Goal: Task Accomplishment & Management: Manage account settings

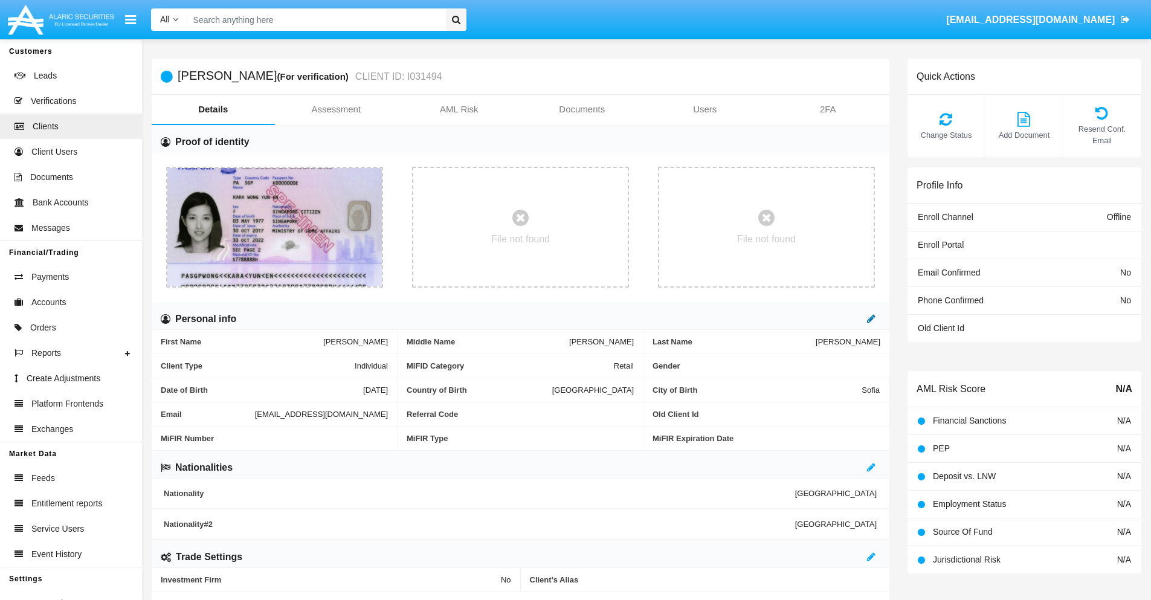
click at [871, 318] on icon at bounding box center [871, 319] width 8 height 10
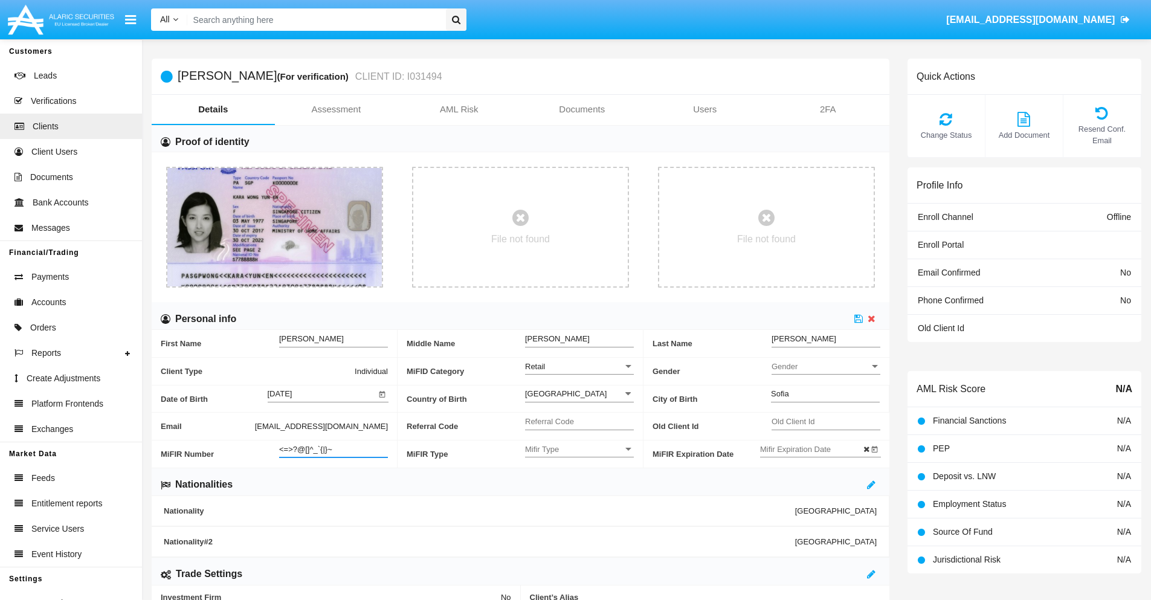
type input "<=>?@[]^_`{|}~"
click at [859, 318] on icon at bounding box center [859, 319] width 8 height 10
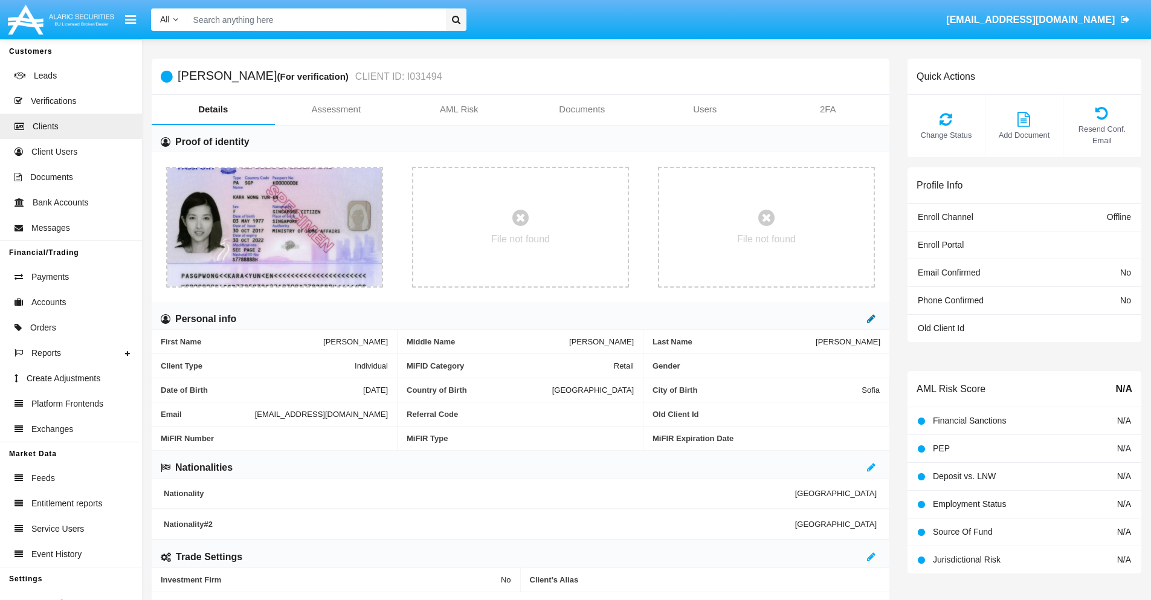
click at [871, 318] on icon at bounding box center [871, 319] width 8 height 10
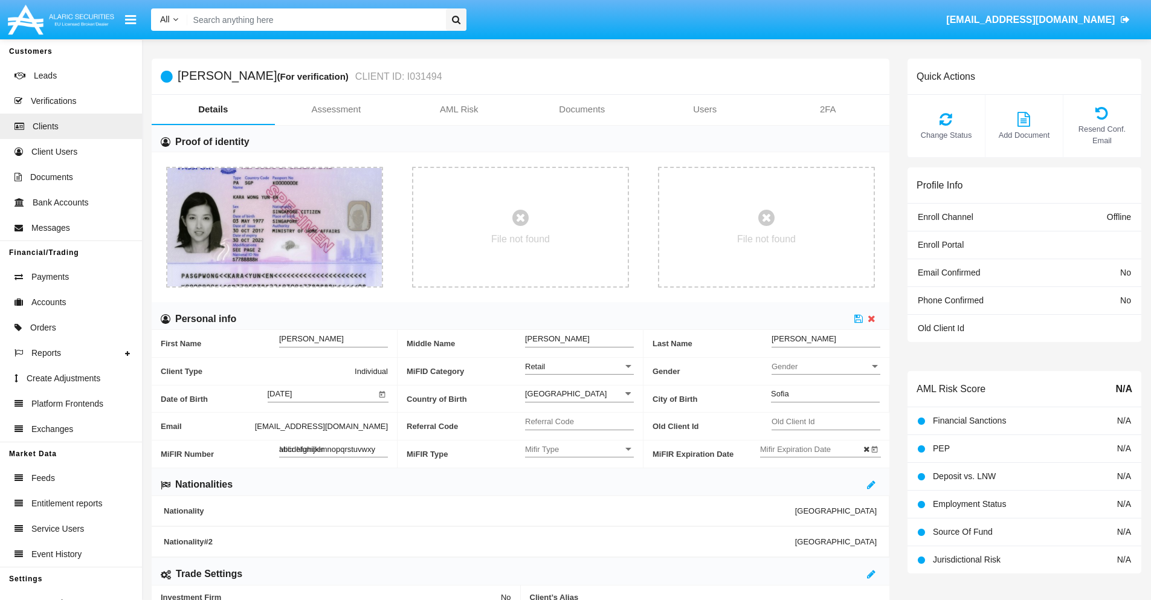
type input "abcdefghijklmnopqrstuvwxyz"
click at [859, 318] on icon at bounding box center [859, 319] width 8 height 10
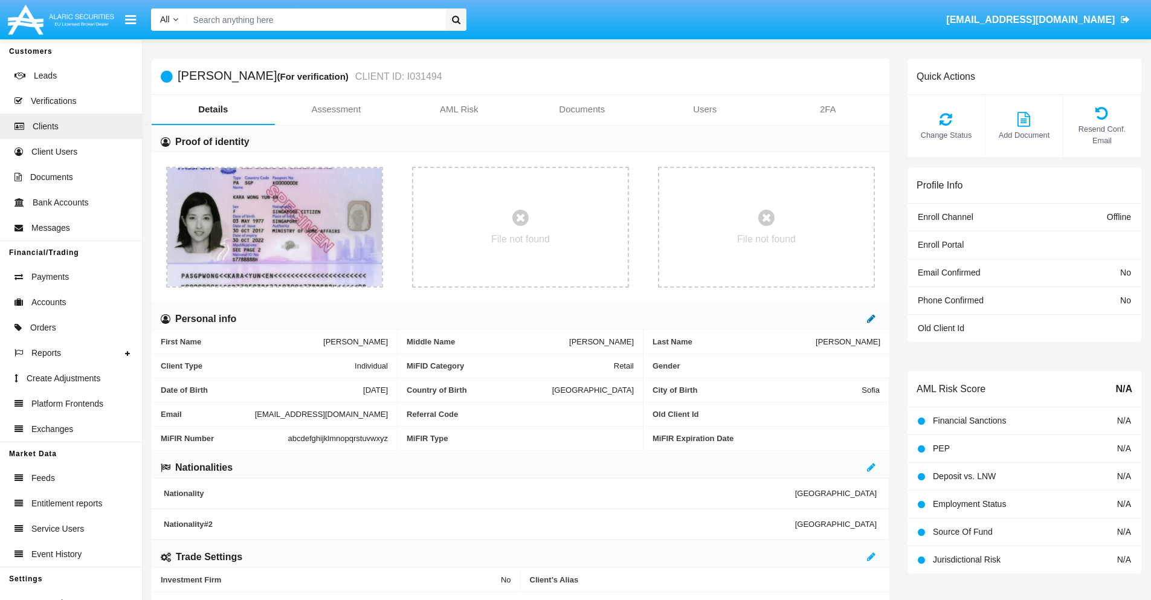
click at [871, 318] on icon at bounding box center [871, 319] width 8 height 10
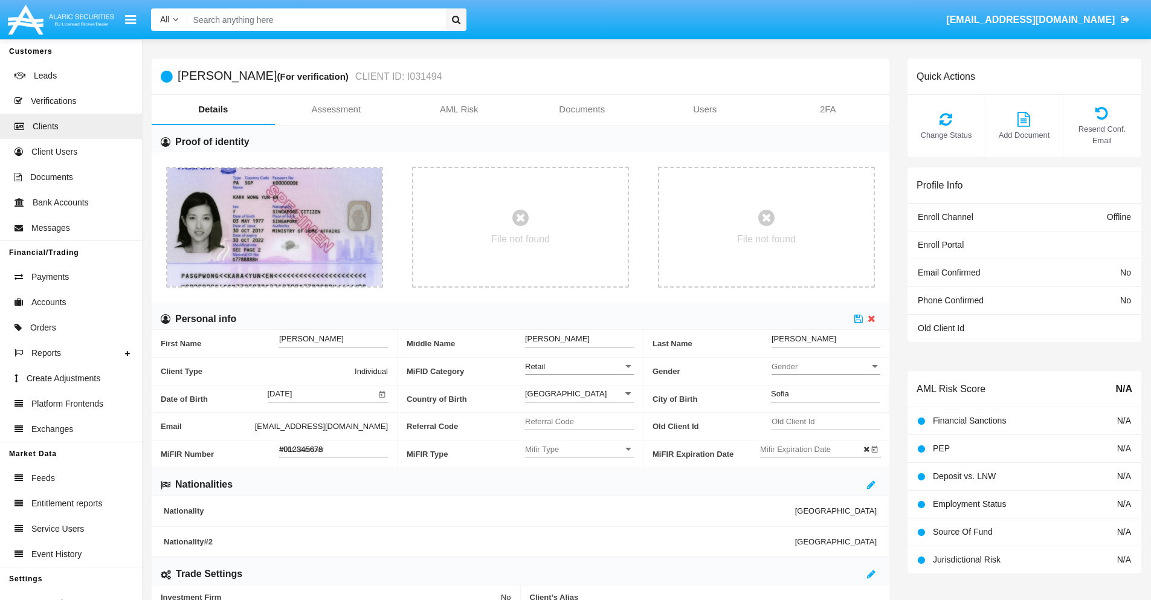
type input "#0123456789"
click at [859, 318] on icon at bounding box center [859, 319] width 8 height 10
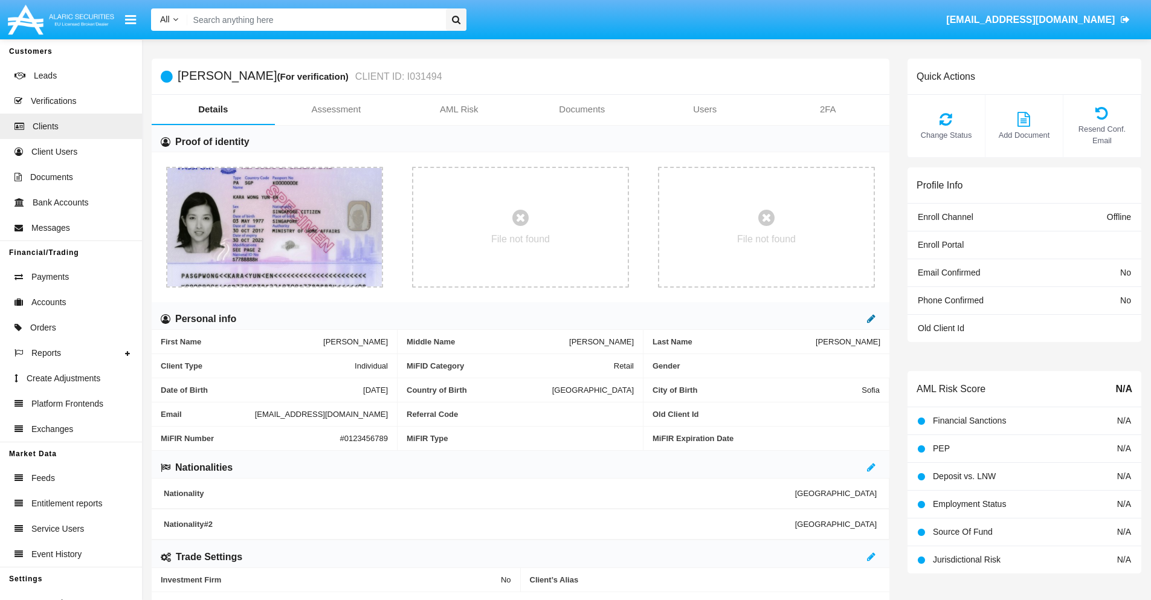
click at [871, 318] on icon at bounding box center [871, 319] width 8 height 10
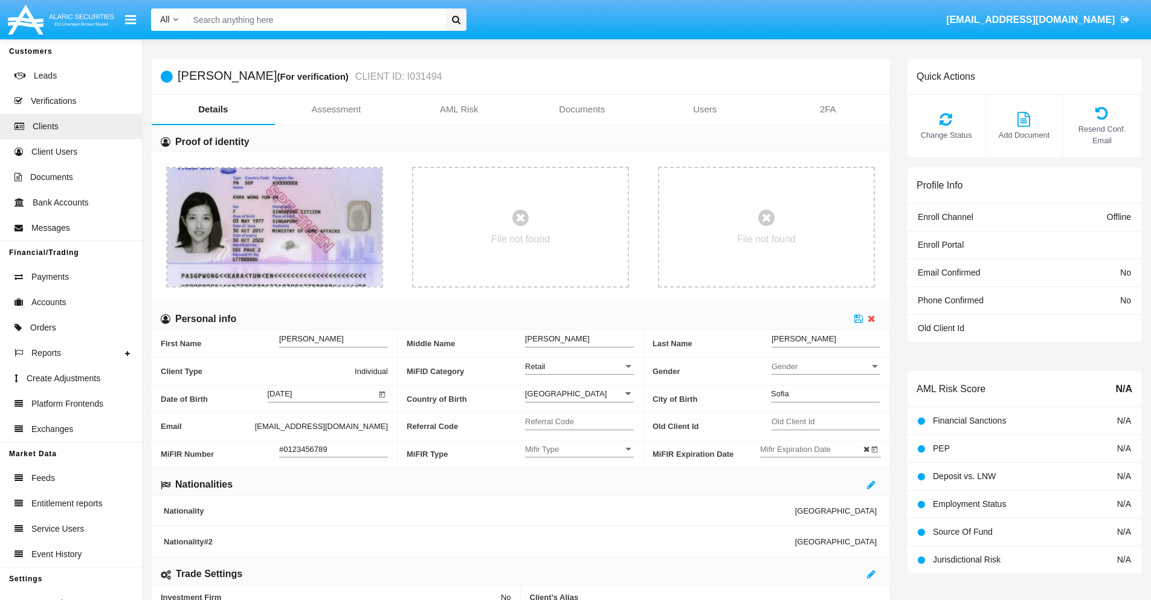
click at [334, 449] on input "#0123456789" at bounding box center [333, 449] width 109 height 10
click at [859, 318] on icon at bounding box center [859, 319] width 8 height 10
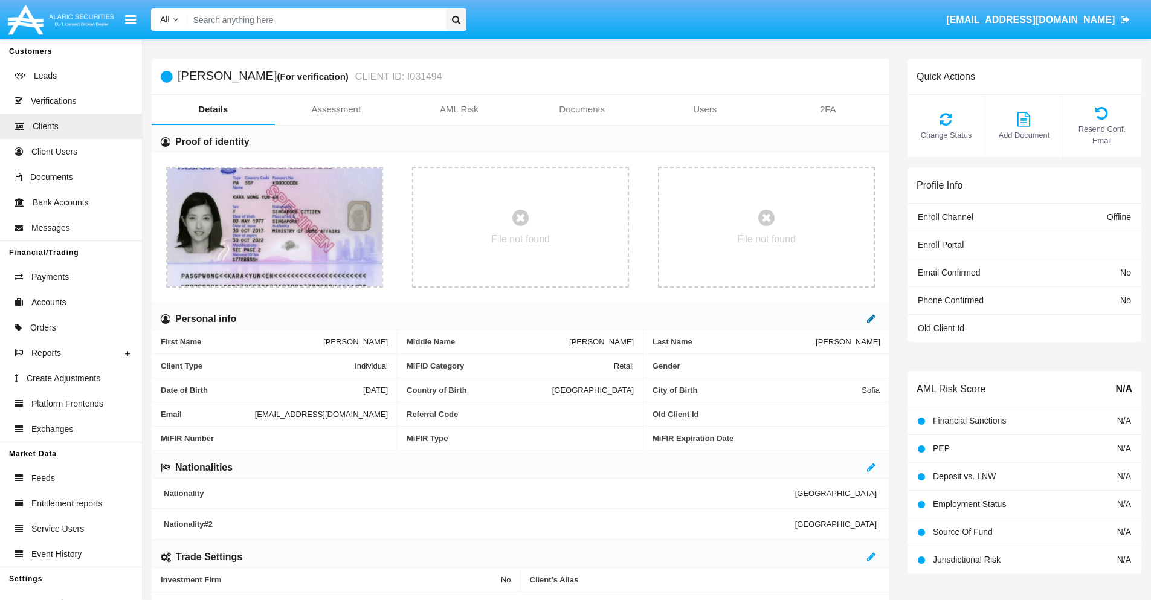
click at [871, 318] on icon at bounding box center [871, 319] width 8 height 10
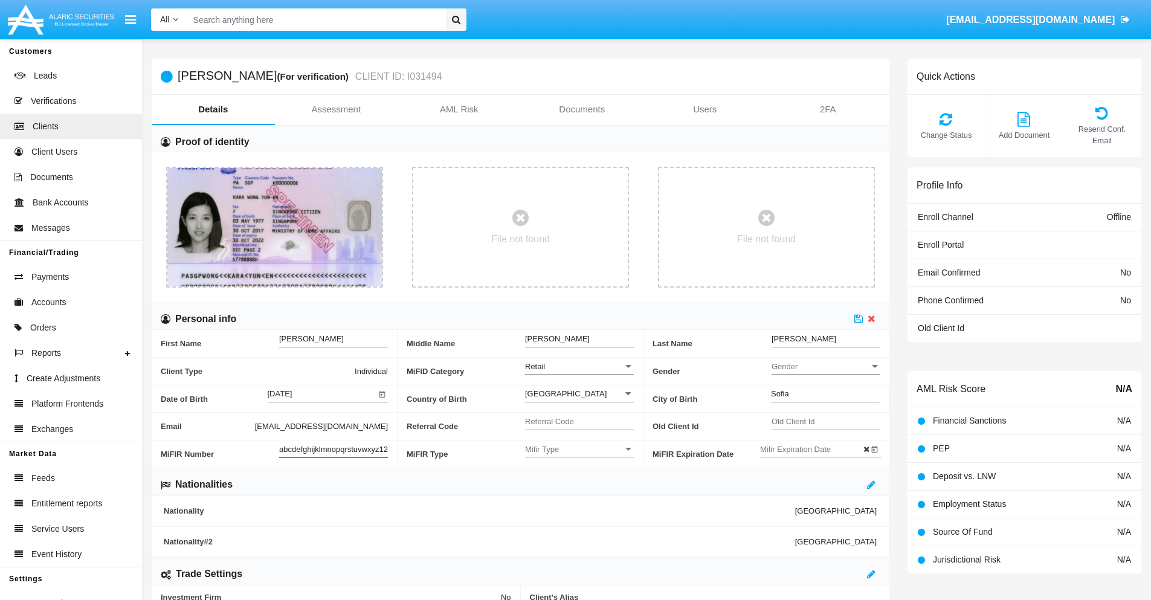
scroll to position [0, 8]
type input "abcdefghijklmnopqrstuvwxyz1234"
click at [859, 318] on icon at bounding box center [859, 319] width 8 height 10
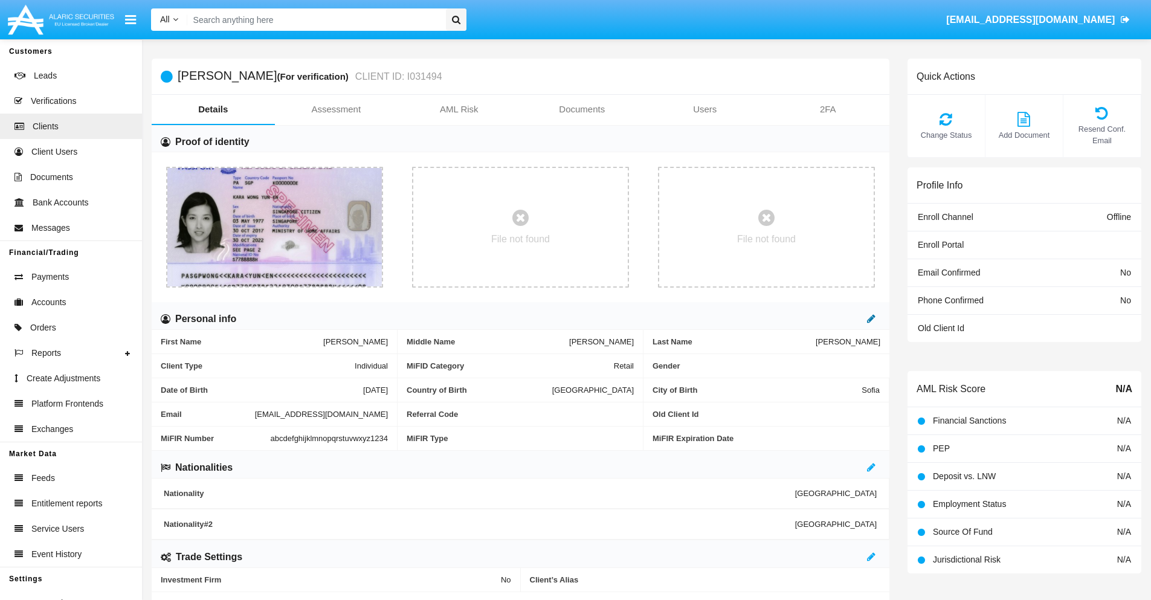
click at [871, 318] on icon at bounding box center [871, 319] width 8 height 10
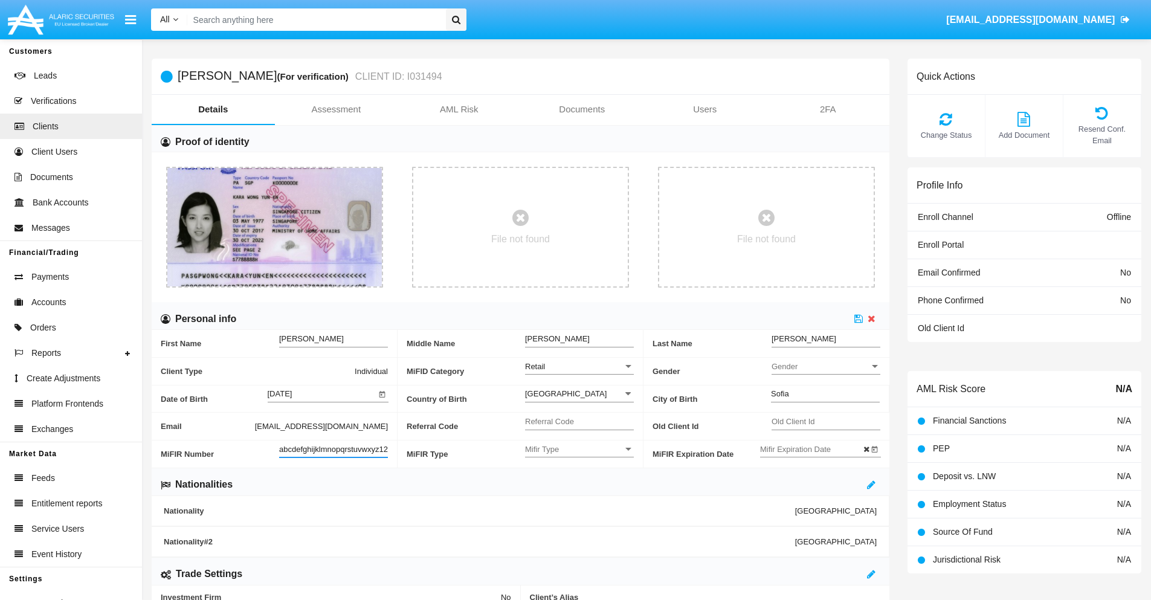
scroll to position [0, 13]
type input "abcdefghijklmnopqrstuvwxyz12345"
click at [859, 318] on icon at bounding box center [859, 319] width 8 height 10
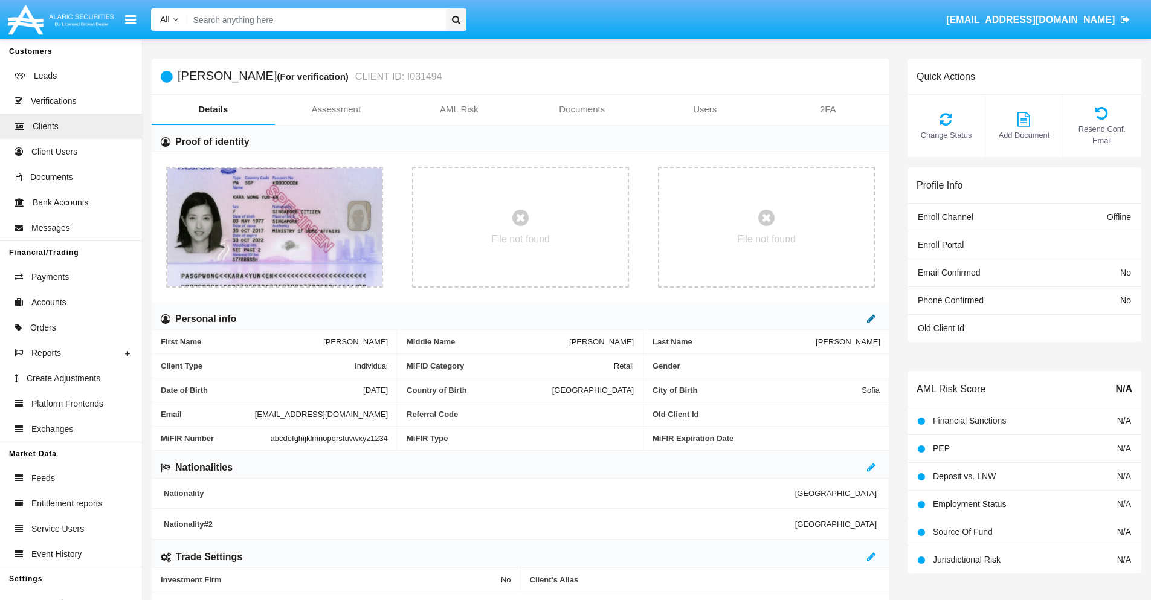
click at [871, 318] on icon at bounding box center [871, 319] width 8 height 10
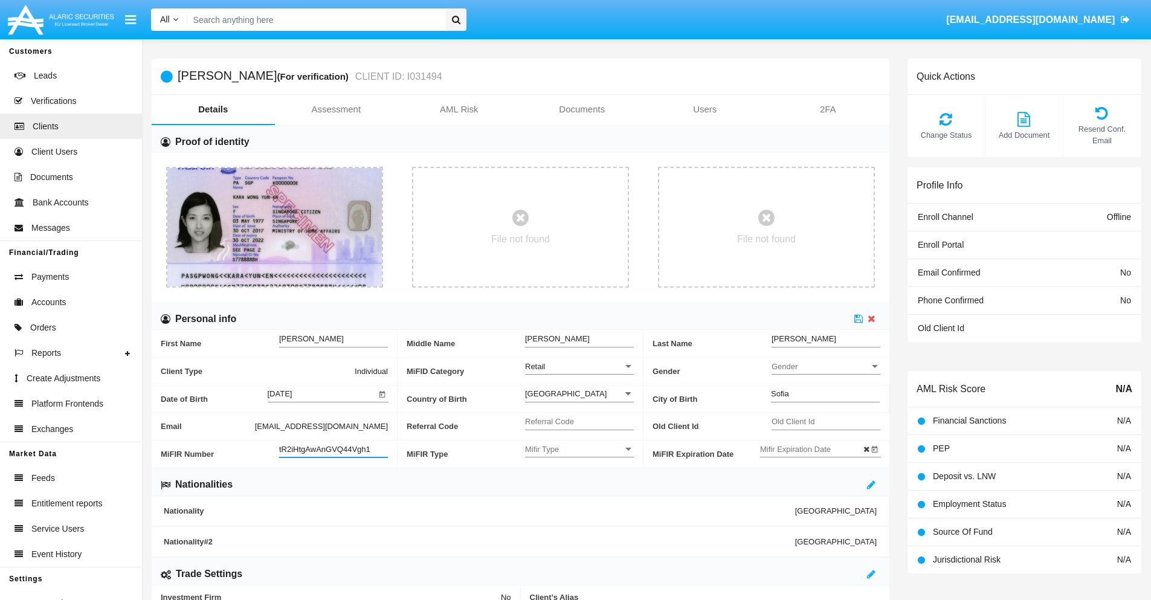
type input "tR2iHtgAwAnGVQ44Vgh1"
click at [580, 449] on span "Mifir Type" at bounding box center [574, 449] width 98 height 10
click at [580, 479] on span "CONCAT" at bounding box center [579, 480] width 109 height 24
click at [814, 449] on input "Mifir Expiration Date" at bounding box center [814, 449] width 109 height 10
click at [796, 245] on span "SEP 2025" at bounding box center [786, 247] width 27 height 10
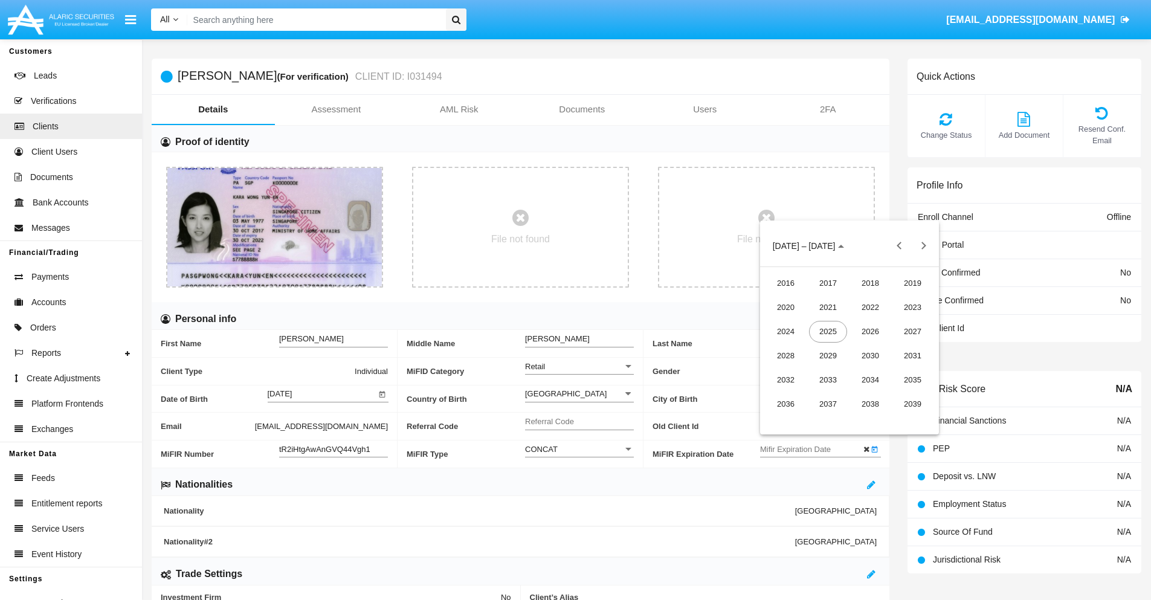
click at [870, 355] on div "2030" at bounding box center [871, 356] width 38 height 22
click at [786, 307] on div "JAN" at bounding box center [786, 308] width 38 height 22
click at [825, 322] on div "1" at bounding box center [826, 322] width 22 height 22
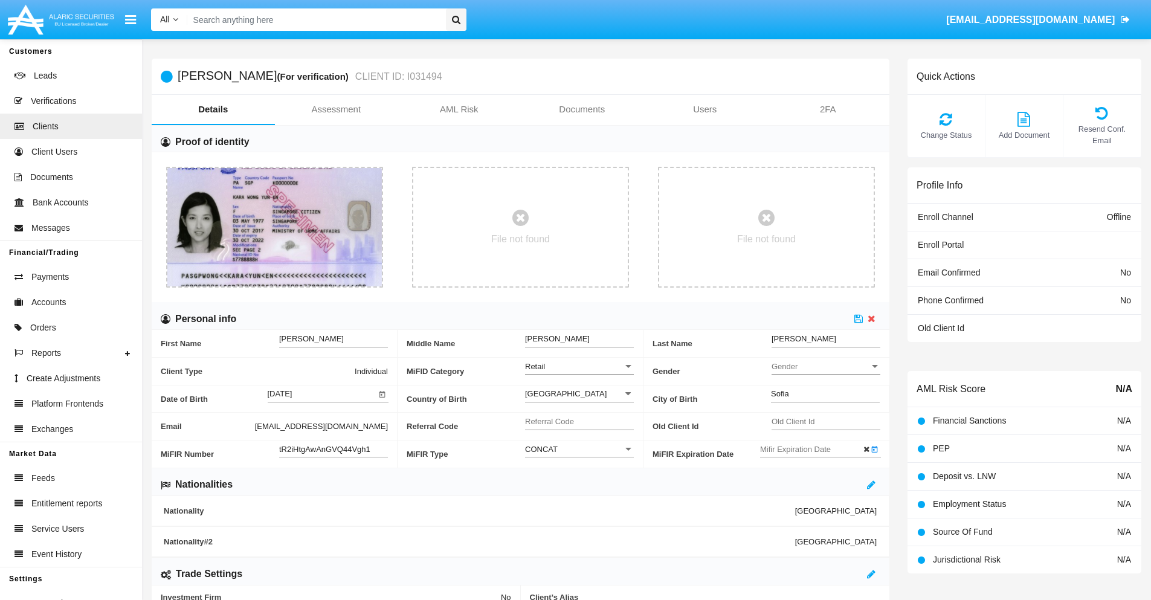
type input "01/01/30"
click at [859, 318] on icon at bounding box center [859, 319] width 8 height 10
